Goal: Task Accomplishment & Management: Use online tool/utility

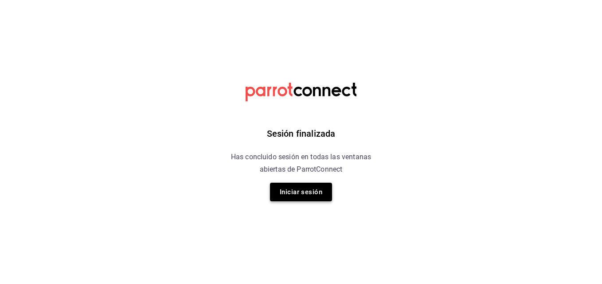
click at [309, 189] on button "Iniciar sesión" at bounding box center [301, 192] width 62 height 19
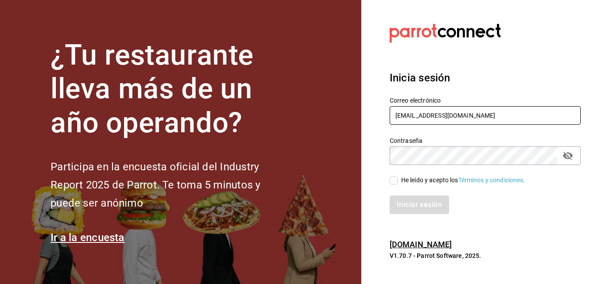
click at [452, 114] on input "andres237@hotmail.com" at bounding box center [484, 115] width 191 height 19
type input "c"
type input "andrescapitan@sodamthepark.com"
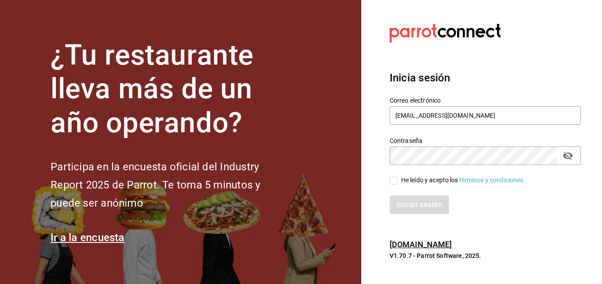
click at [564, 219] on div "Inicia sesión Correo electrónico andrescapitan@sodamthepark.com Contraseña Cont…" at bounding box center [484, 142] width 191 height 166
click at [399, 181] on span "He leído y acepto los Términos y condiciones." at bounding box center [461, 180] width 128 height 9
click at [397, 181] on input "He leído y acepto los Términos y condiciones." at bounding box center [393, 181] width 8 height 8
checkbox input "true"
click at [423, 210] on button "Iniciar sesión" at bounding box center [419, 205] width 60 height 19
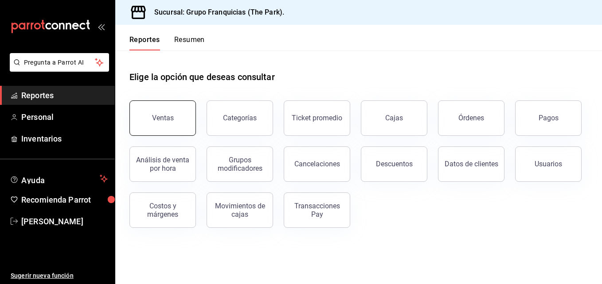
click at [159, 119] on div "Ventas" at bounding box center [163, 118] width 22 height 8
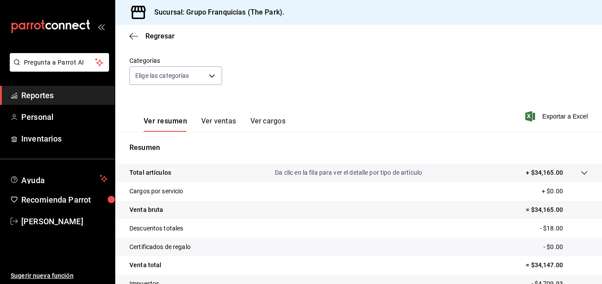
scroll to position [74, 0]
click at [217, 123] on button "Ver ventas" at bounding box center [218, 124] width 35 height 15
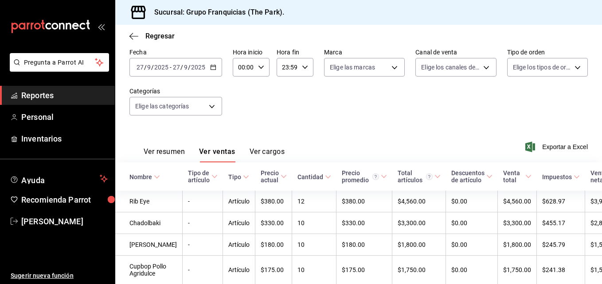
scroll to position [74, 0]
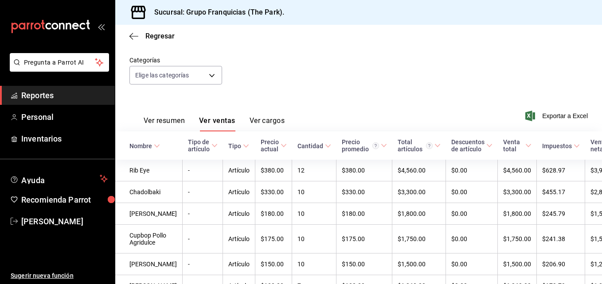
click at [169, 118] on button "Ver resumen" at bounding box center [164, 124] width 41 height 15
